Goal: Task Accomplishment & Management: Use online tool/utility

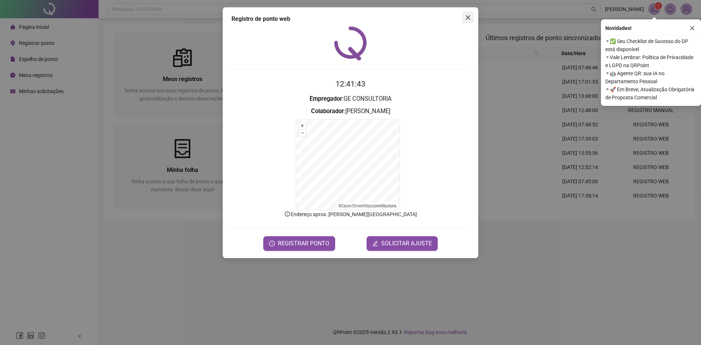
click at [469, 15] on icon "close" at bounding box center [468, 18] width 6 height 6
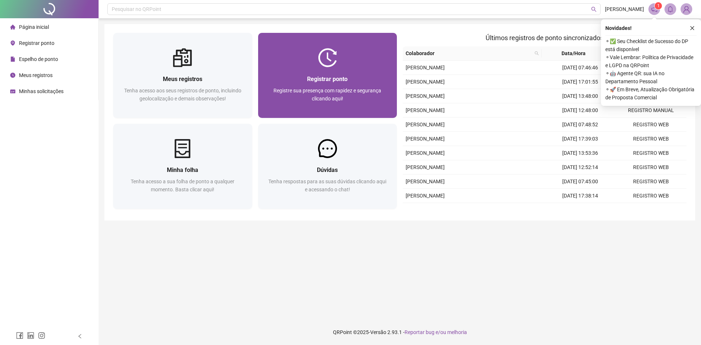
click at [333, 82] on span "Registrar ponto" at bounding box center [327, 79] width 41 height 7
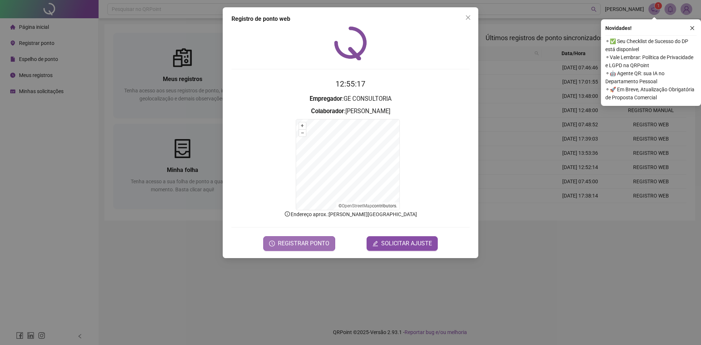
click at [303, 243] on span "REGISTRAR PONTO" at bounding box center [303, 243] width 51 height 9
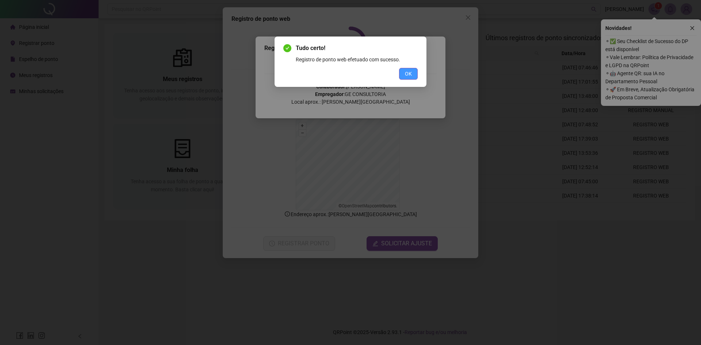
click at [409, 77] on span "OK" at bounding box center [408, 74] width 7 height 8
